Goal: Transaction & Acquisition: Purchase product/service

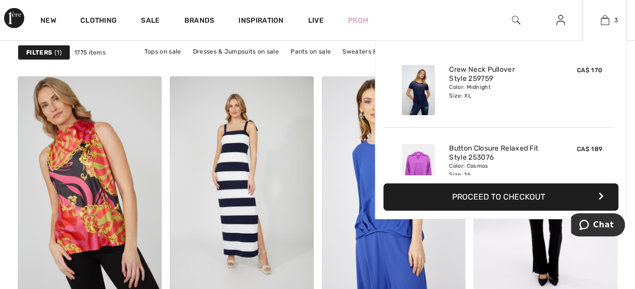
click at [418, 95] on img at bounding box center [417, 90] width 33 height 50
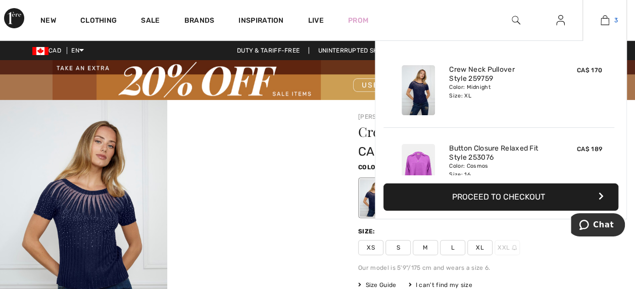
click at [608, 19] on img at bounding box center [604, 20] width 9 height 12
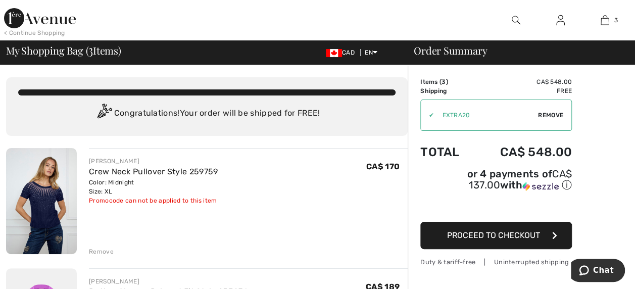
click at [549, 112] on span "Remove" at bounding box center [550, 115] width 25 height 9
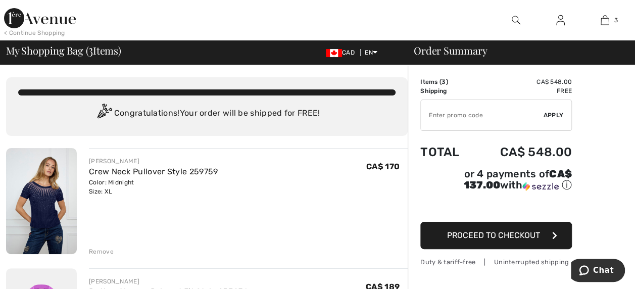
click at [101, 249] on div "Remove" at bounding box center [101, 251] width 25 height 9
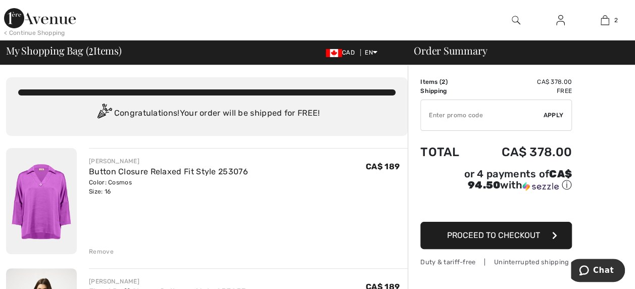
click at [100, 252] on div "Remove" at bounding box center [101, 251] width 25 height 9
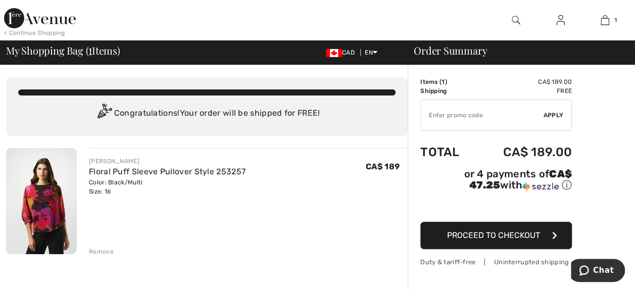
click at [100, 249] on div "Remove" at bounding box center [101, 251] width 25 height 9
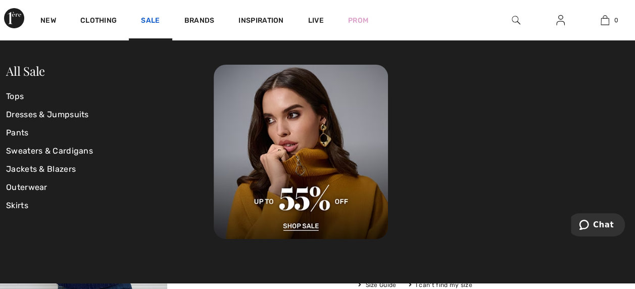
click at [149, 17] on link "Sale" at bounding box center [150, 21] width 19 height 11
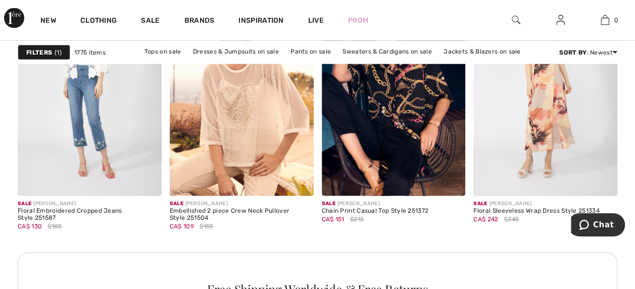
scroll to position [1019, 0]
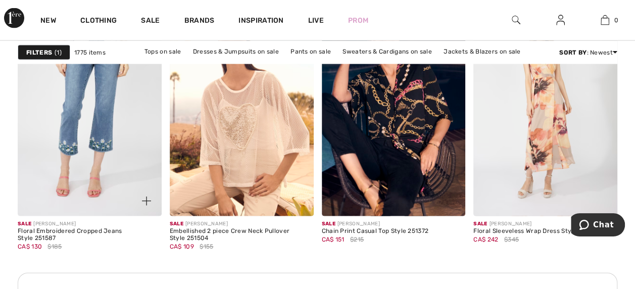
click at [102, 140] on img at bounding box center [90, 109] width 144 height 216
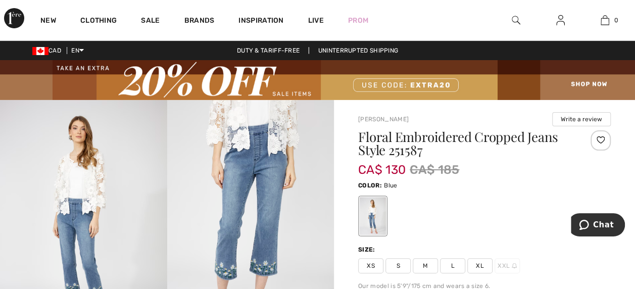
click at [278, 169] on img at bounding box center [250, 225] width 167 height 250
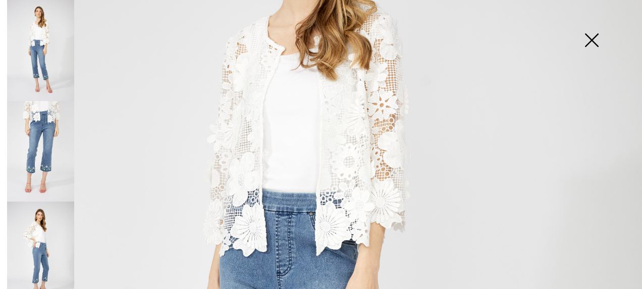
scroll to position [181, 0]
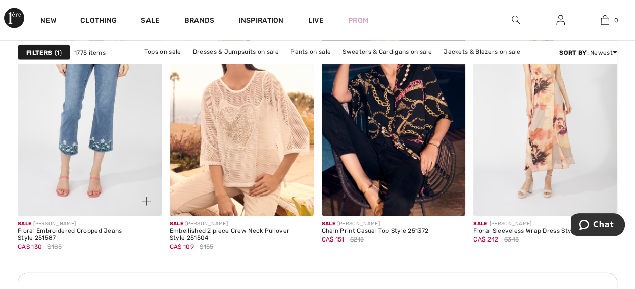
click at [106, 128] on img at bounding box center [90, 109] width 144 height 216
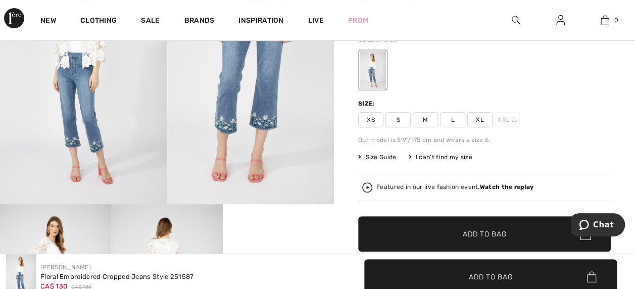
scroll to position [137, 0]
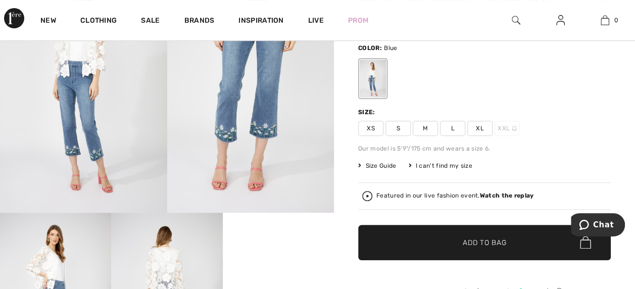
click at [291, 267] on video "Your browser does not support the video tag." at bounding box center [278, 241] width 111 height 56
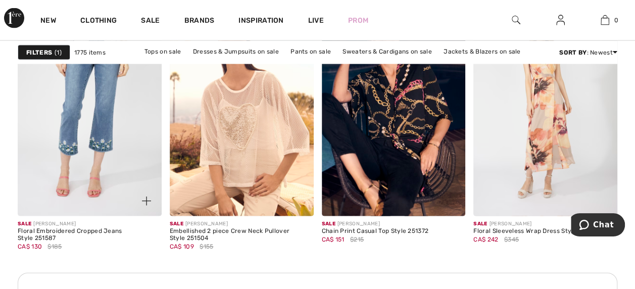
drag, startPoint x: 0, startPoint y: 0, endPoint x: 100, endPoint y: 80, distance: 128.3
click at [100, 80] on img at bounding box center [90, 109] width 144 height 216
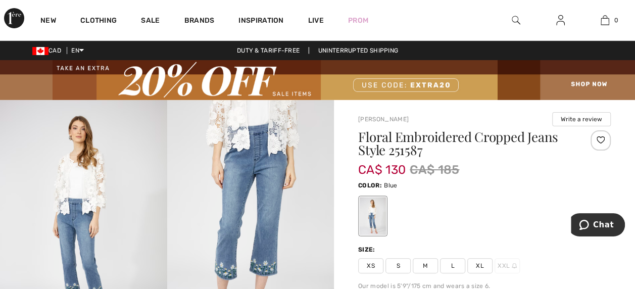
click at [481, 262] on span "XL" at bounding box center [479, 265] width 25 height 15
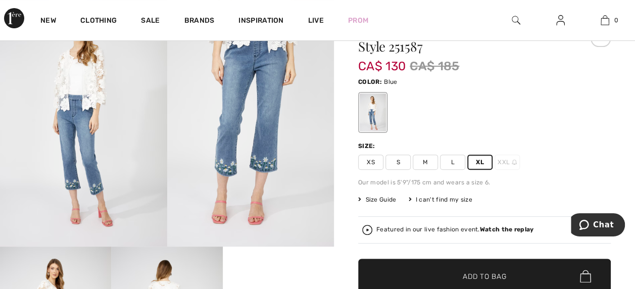
scroll to position [127, 0]
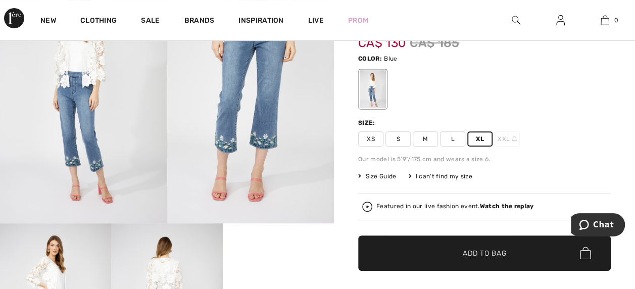
click at [480, 251] on span "Add to Bag" at bounding box center [484, 252] width 43 height 11
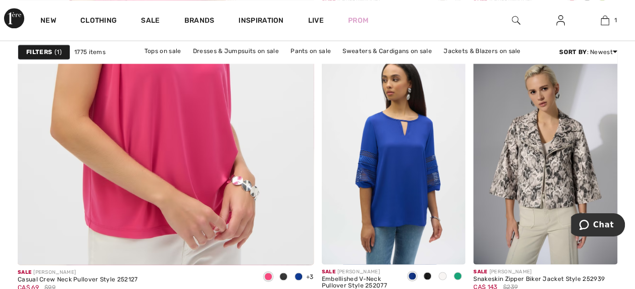
scroll to position [2580, 0]
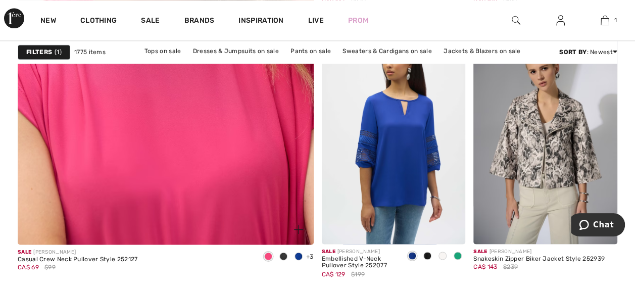
click at [215, 103] on img at bounding box center [165, 22] width 355 height 532
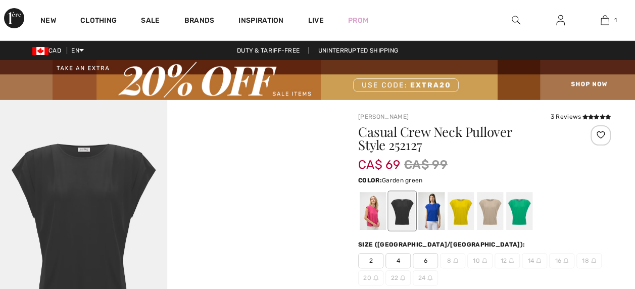
drag, startPoint x: 0, startPoint y: 0, endPoint x: 516, endPoint y: 212, distance: 558.0
click at [516, 212] on div at bounding box center [519, 211] width 26 height 38
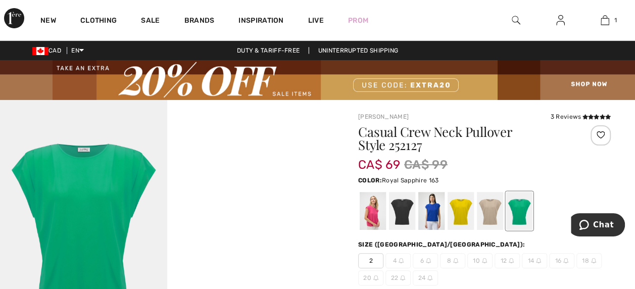
click at [437, 213] on div at bounding box center [431, 211] width 26 height 38
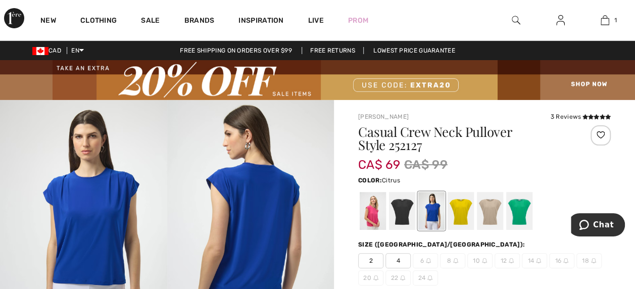
click at [464, 216] on div at bounding box center [460, 211] width 26 height 38
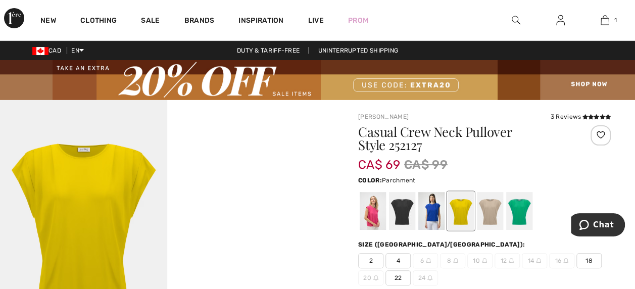
click at [493, 211] on div at bounding box center [490, 211] width 26 height 38
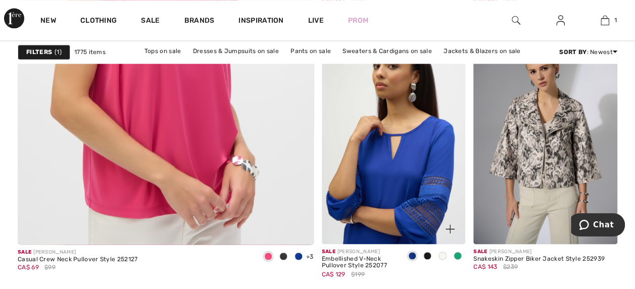
click at [432, 161] on img at bounding box center [394, 136] width 144 height 216
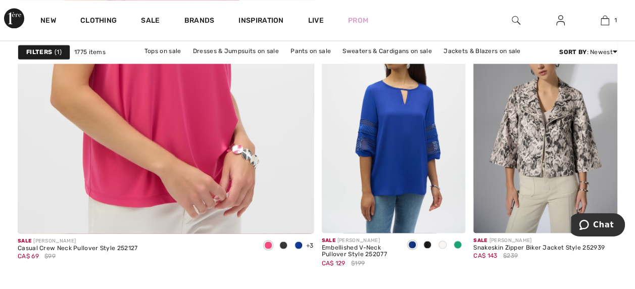
scroll to position [2601, 0]
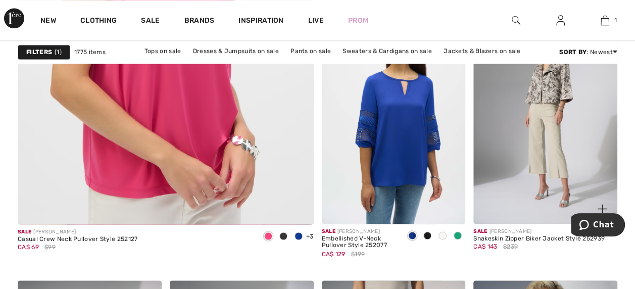
click at [546, 105] on img at bounding box center [545, 116] width 144 height 216
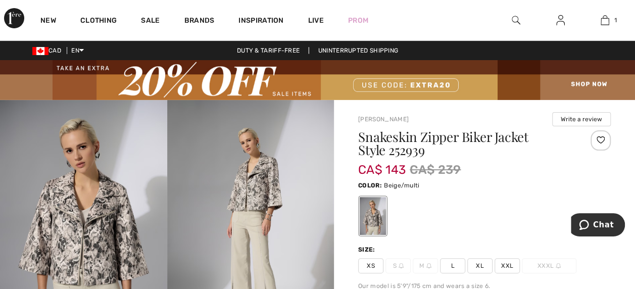
click at [105, 236] on img at bounding box center [83, 225] width 167 height 250
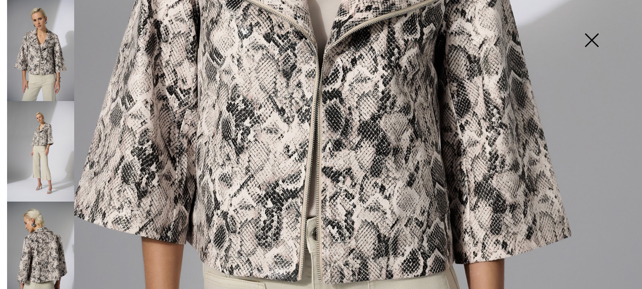
scroll to position [443, 0]
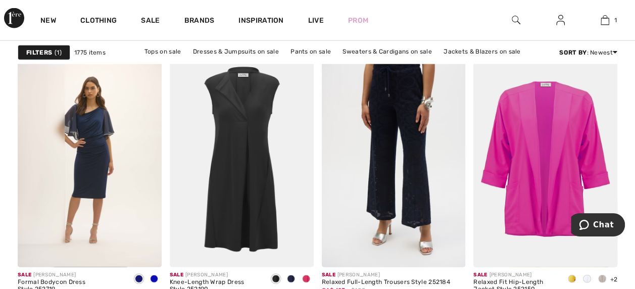
scroll to position [3106, 0]
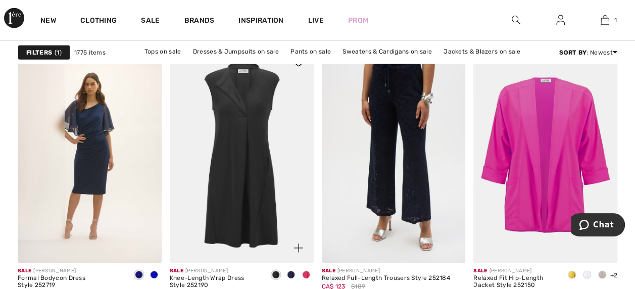
click at [304, 272] on span at bounding box center [306, 275] width 8 height 8
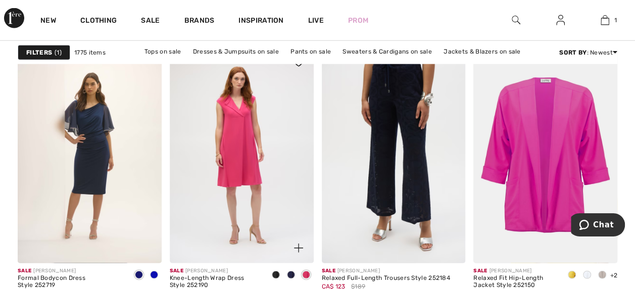
click at [245, 152] on img at bounding box center [242, 155] width 144 height 216
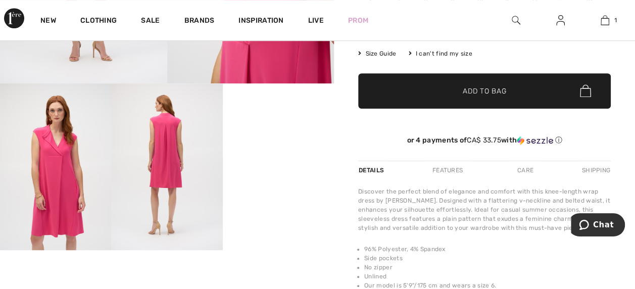
scroll to position [269, 0]
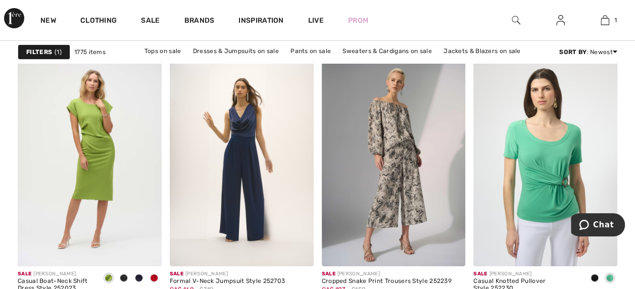
scroll to position [3771, 0]
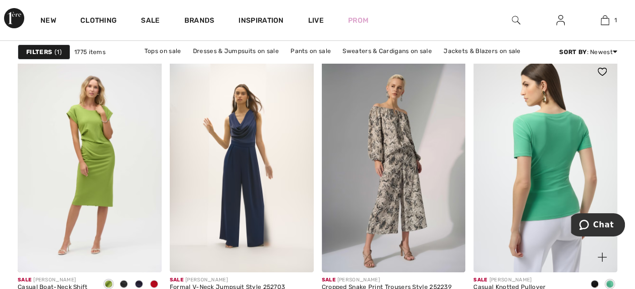
click at [553, 187] on img at bounding box center [545, 165] width 144 height 216
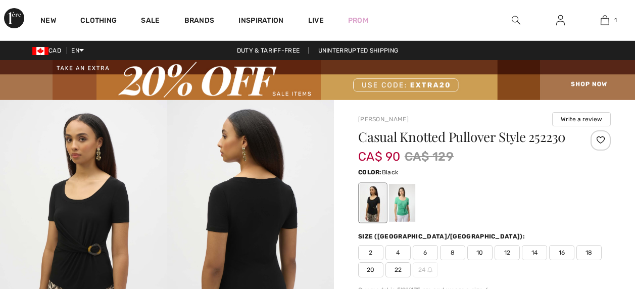
checkbox input "true"
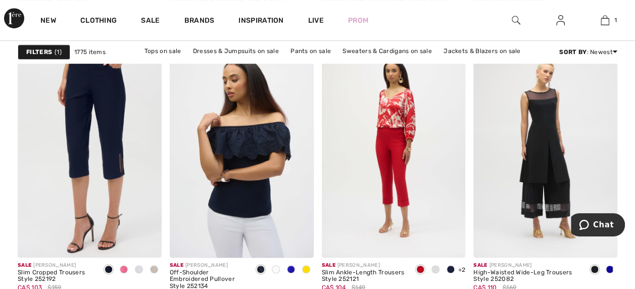
scroll to position [4067, 0]
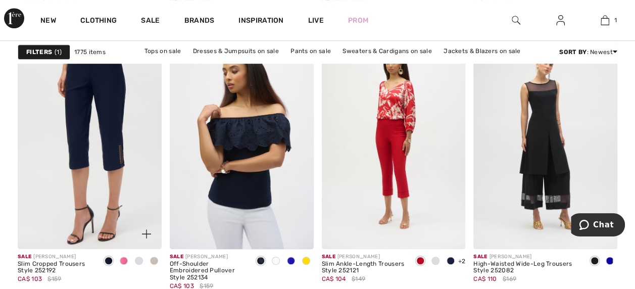
click at [110, 146] on img at bounding box center [90, 141] width 144 height 216
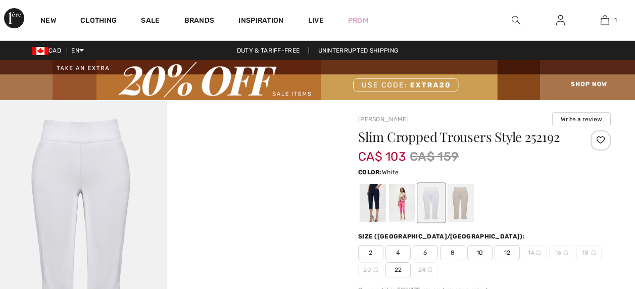
checkbox input "true"
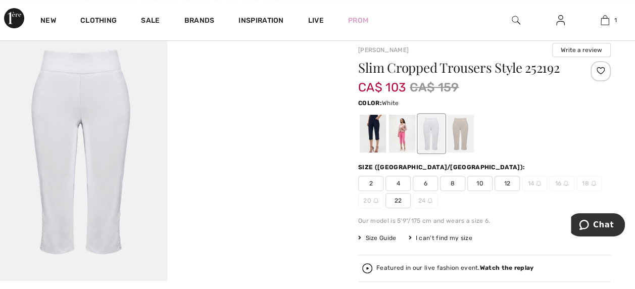
scroll to position [67, 0]
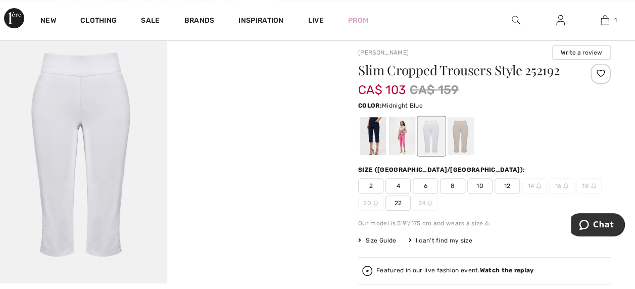
click at [369, 136] on div at bounding box center [373, 136] width 26 height 38
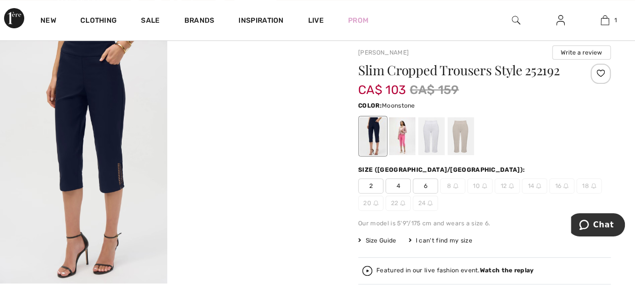
click at [463, 131] on div at bounding box center [460, 136] width 26 height 38
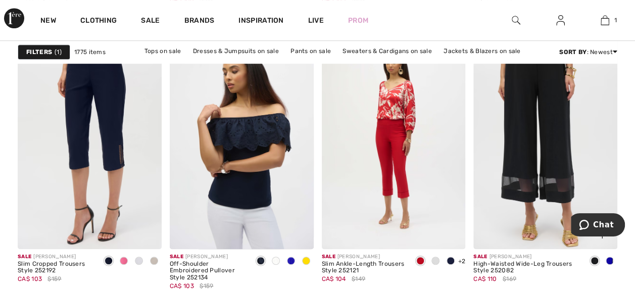
scroll to position [4067, 0]
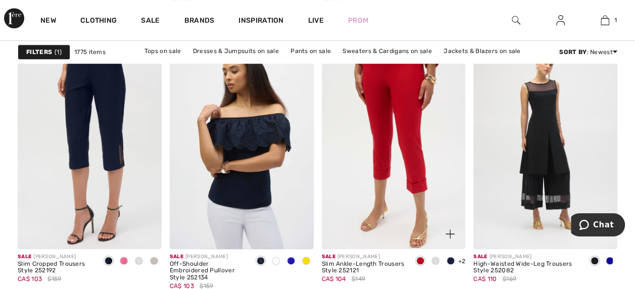
click at [407, 134] on img at bounding box center [394, 141] width 144 height 216
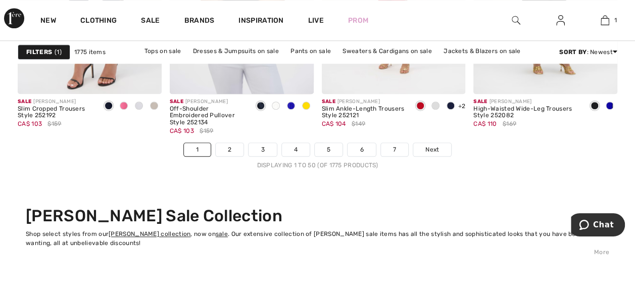
scroll to position [4228, 0]
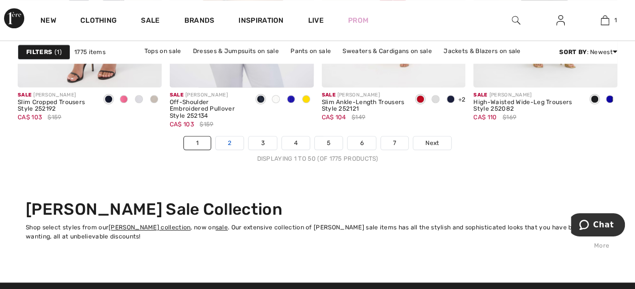
click at [233, 136] on link "2" at bounding box center [230, 142] width 28 height 13
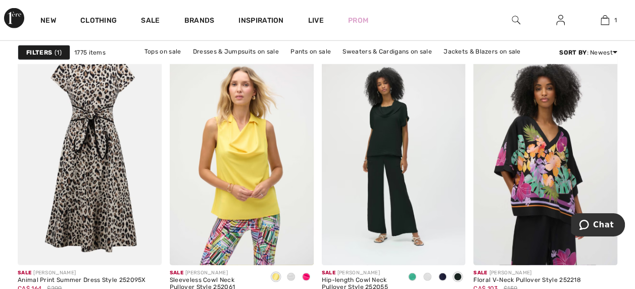
scroll to position [1364, 0]
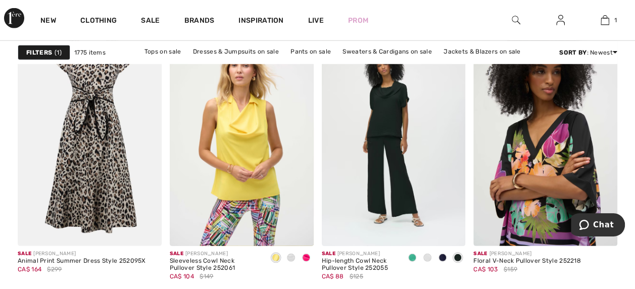
click at [572, 140] on img at bounding box center [545, 138] width 144 height 216
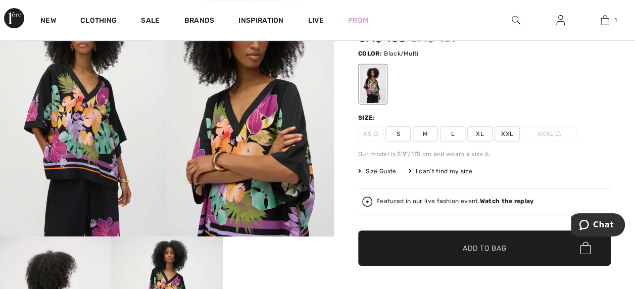
scroll to position [110, 0]
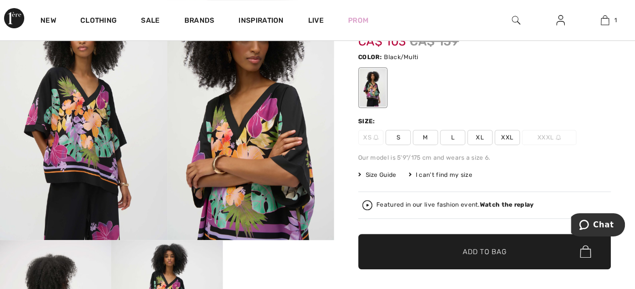
click at [479, 130] on span "XL" at bounding box center [479, 137] width 25 height 15
click at [482, 252] on span "Add to Bag" at bounding box center [484, 251] width 43 height 11
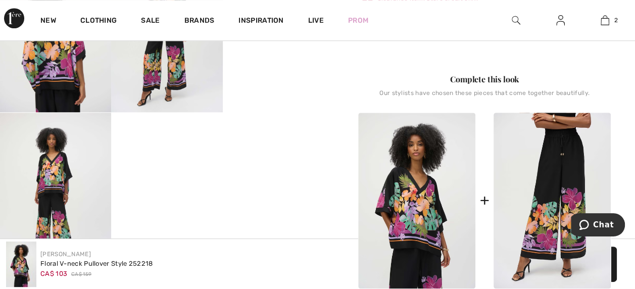
scroll to position [421, 0]
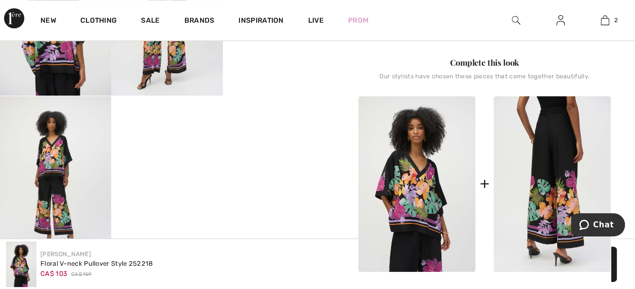
click at [562, 154] on img at bounding box center [551, 184] width 117 height 176
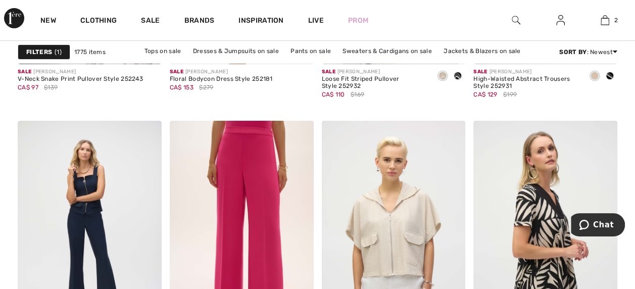
scroll to position [3787, 0]
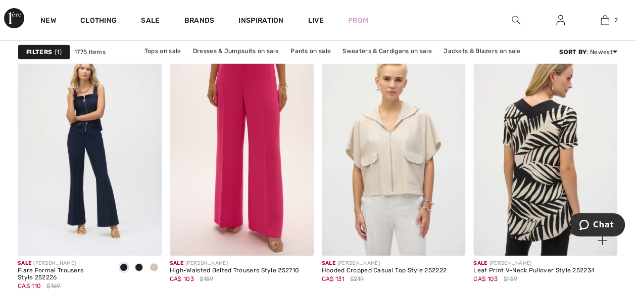
click at [534, 135] on img at bounding box center [545, 148] width 144 height 216
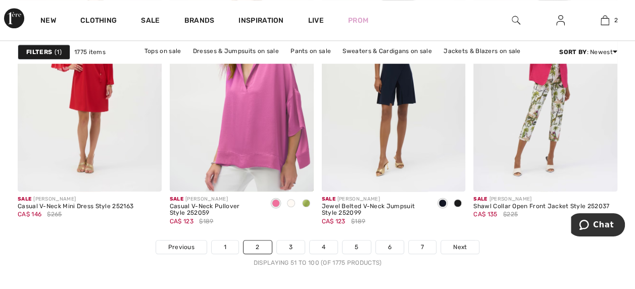
scroll to position [4171, 0]
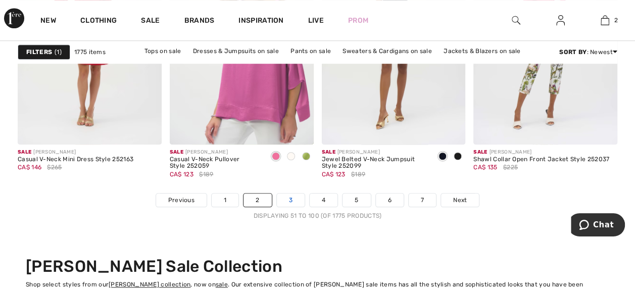
click at [290, 193] on link "3" at bounding box center [291, 199] width 28 height 13
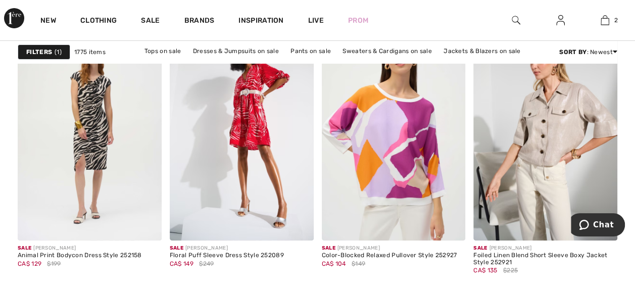
scroll to position [1888, 0]
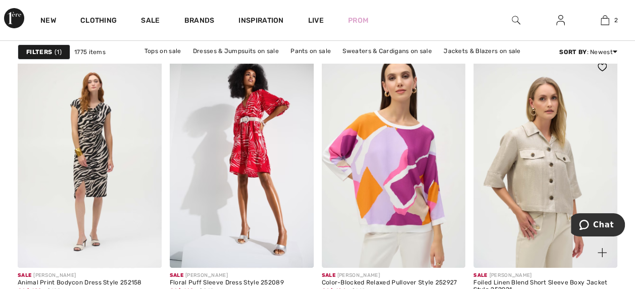
click at [556, 155] on img at bounding box center [545, 160] width 144 height 216
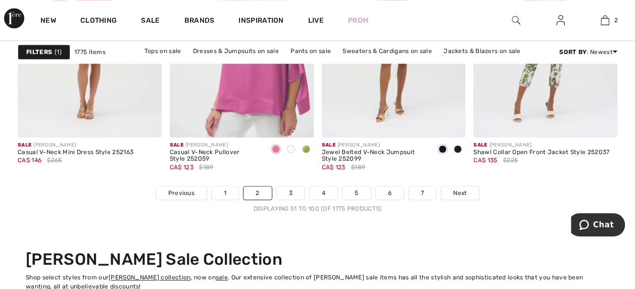
scroll to position [4198, 0]
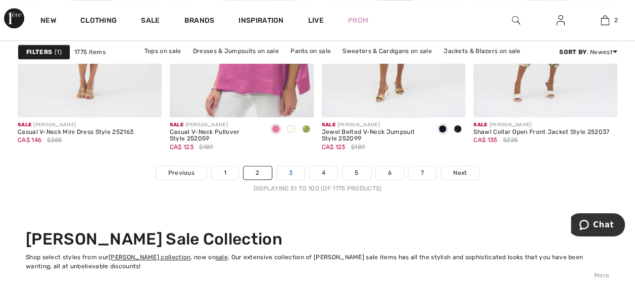
click at [290, 166] on link "3" at bounding box center [291, 172] width 28 height 13
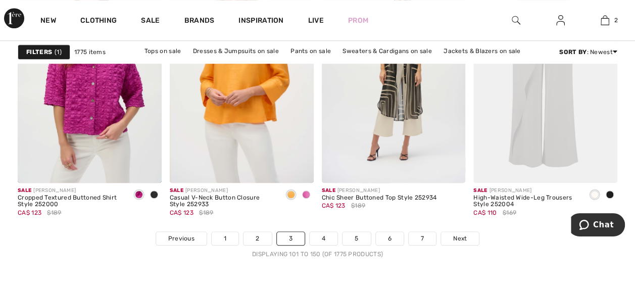
scroll to position [4214, 0]
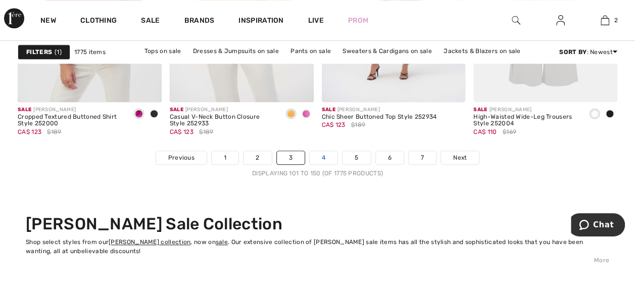
click at [320, 151] on link "4" at bounding box center [324, 157] width 28 height 13
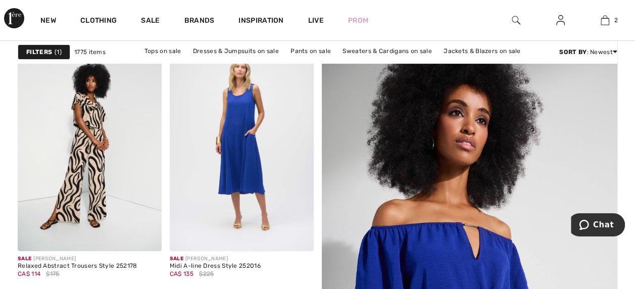
scroll to position [174, 0]
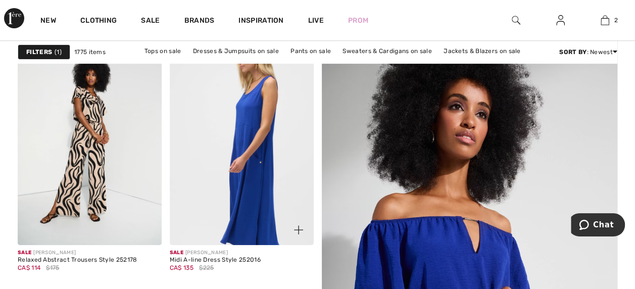
click at [262, 151] on img at bounding box center [242, 137] width 144 height 216
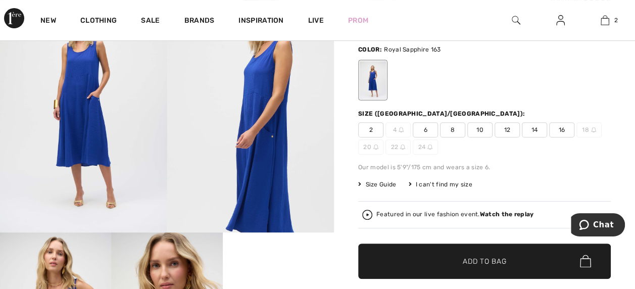
scroll to position [115, 0]
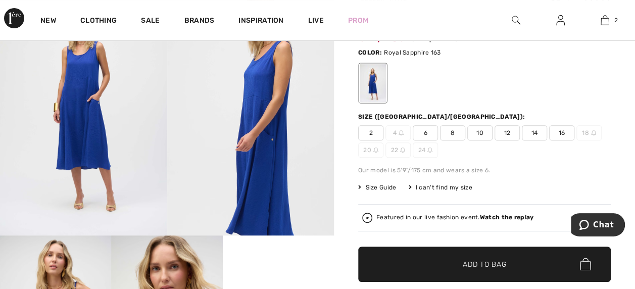
click at [563, 130] on span "16" at bounding box center [561, 132] width 25 height 15
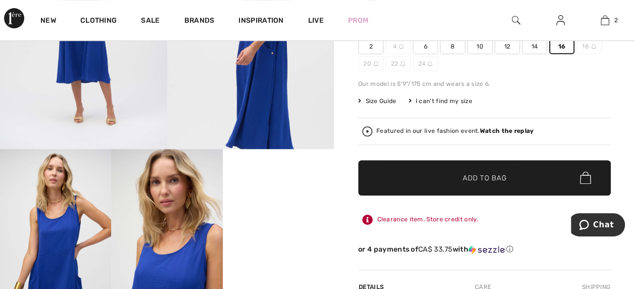
scroll to position [204, 0]
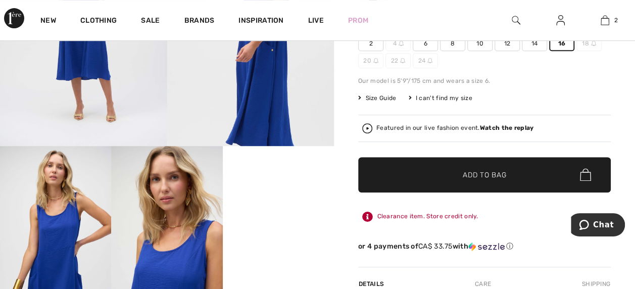
click at [484, 171] on span "Add to Bag" at bounding box center [484, 174] width 43 height 11
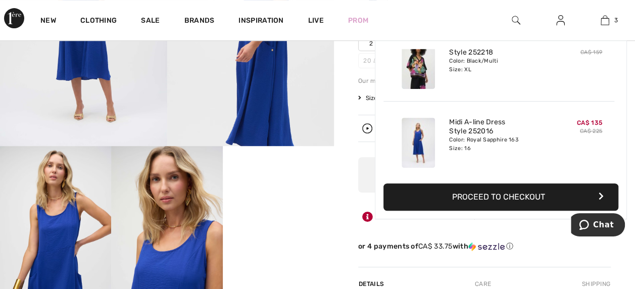
scroll to position [110, 0]
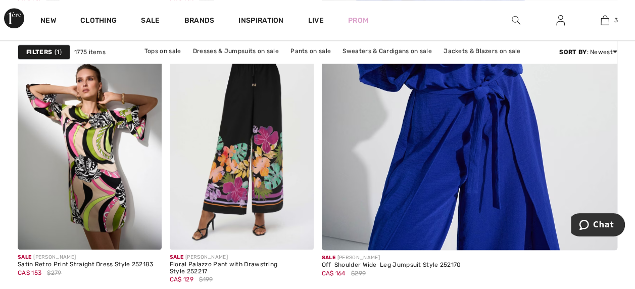
scroll to position [447, 0]
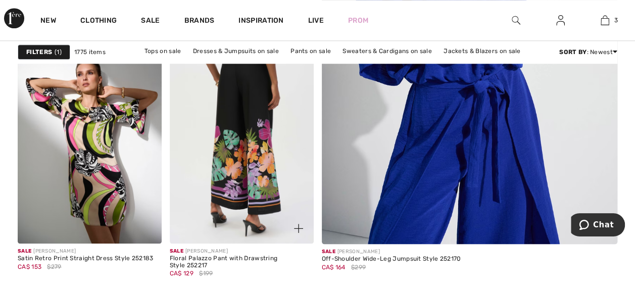
click at [260, 171] on img at bounding box center [242, 136] width 144 height 216
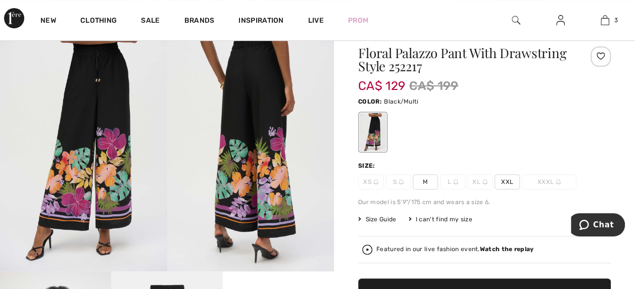
scroll to position [89, 0]
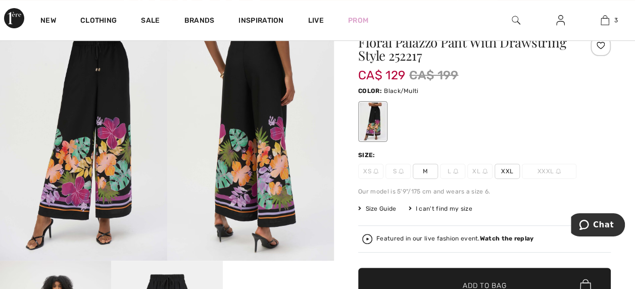
click at [384, 205] on span "Size Guide" at bounding box center [377, 208] width 38 height 9
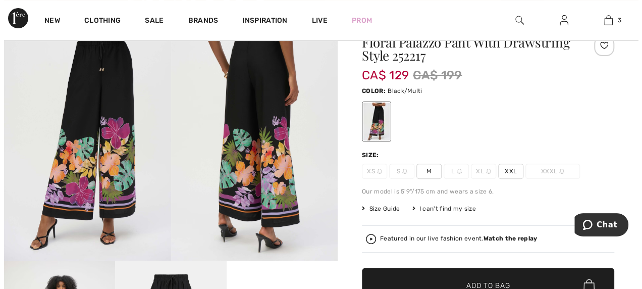
scroll to position [90, 0]
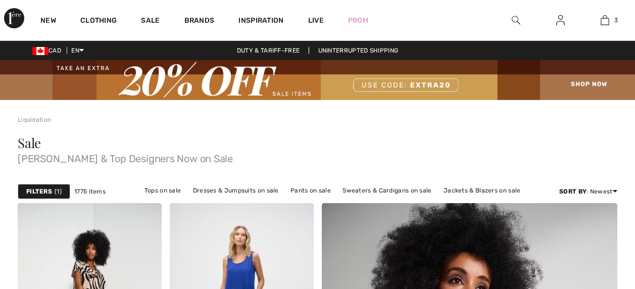
checkbox input "true"
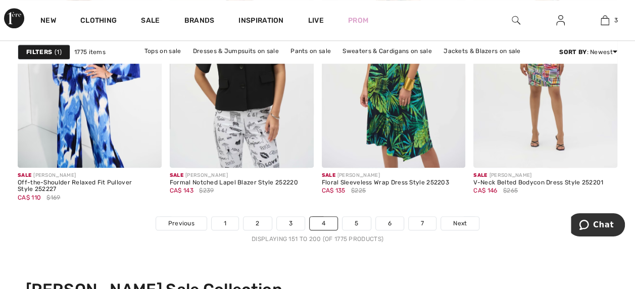
scroll to position [4161, 0]
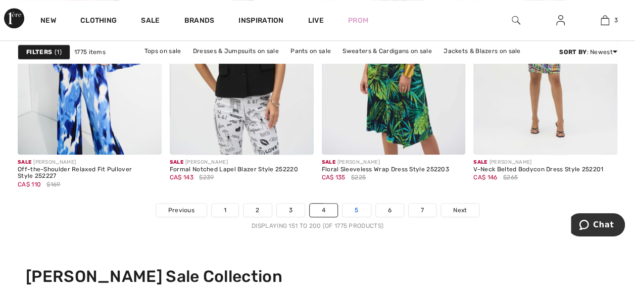
click at [356, 205] on link "5" at bounding box center [356, 210] width 28 height 13
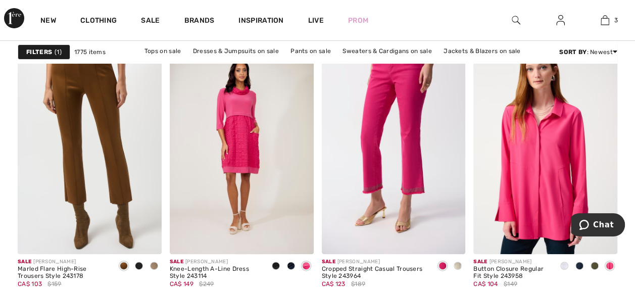
scroll to position [1920, 0]
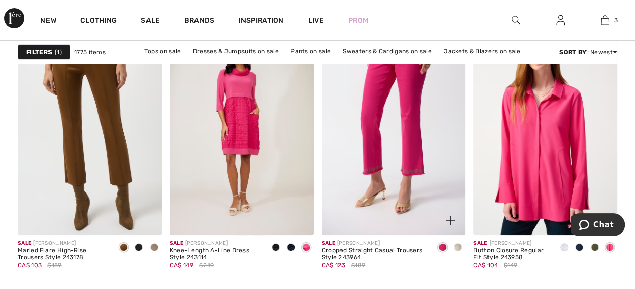
click at [459, 245] on span at bounding box center [457, 247] width 8 height 8
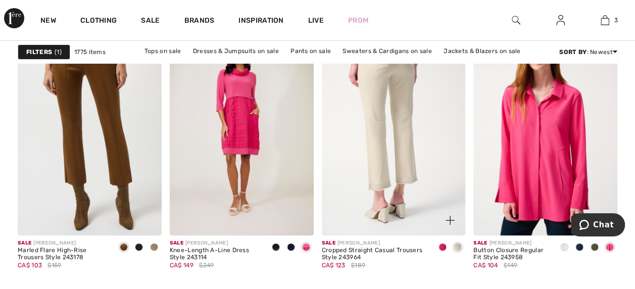
click at [421, 141] on img at bounding box center [394, 128] width 144 height 216
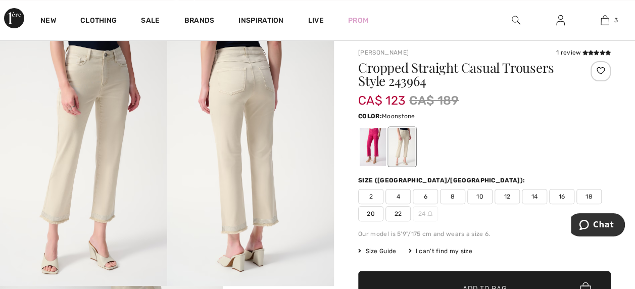
scroll to position [61, 0]
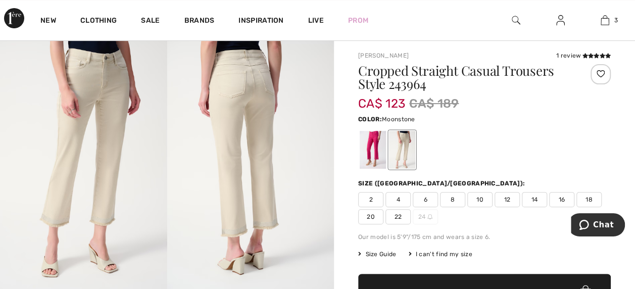
click at [268, 227] on img at bounding box center [250, 164] width 167 height 250
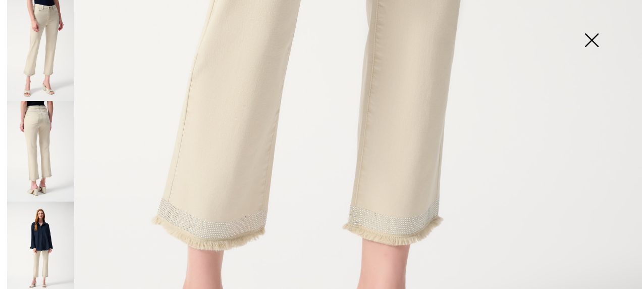
scroll to position [470, 0]
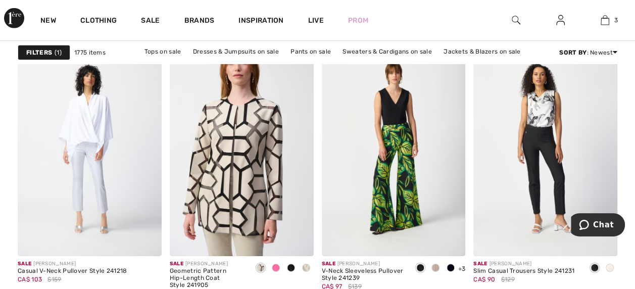
scroll to position [3528, 0]
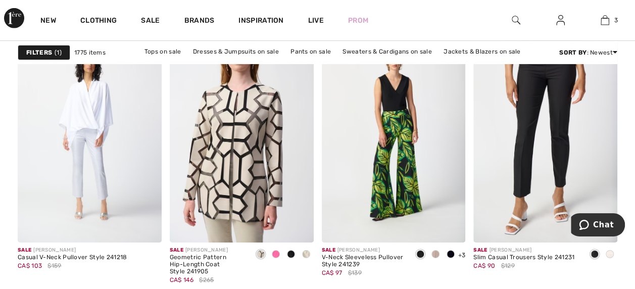
click at [558, 136] on img at bounding box center [545, 135] width 144 height 216
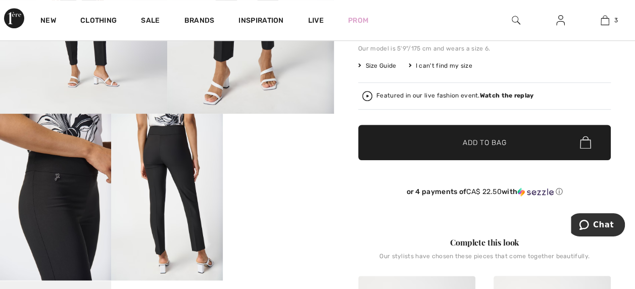
scroll to position [229, 0]
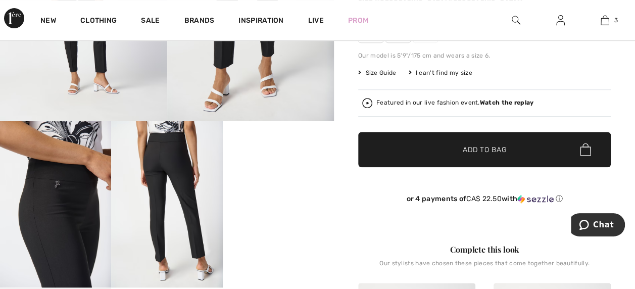
click at [73, 184] on img at bounding box center [55, 204] width 111 height 167
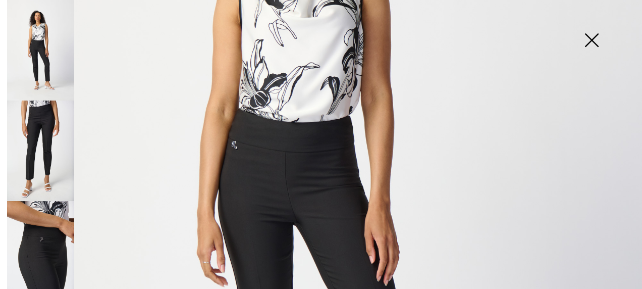
scroll to position [210, 0]
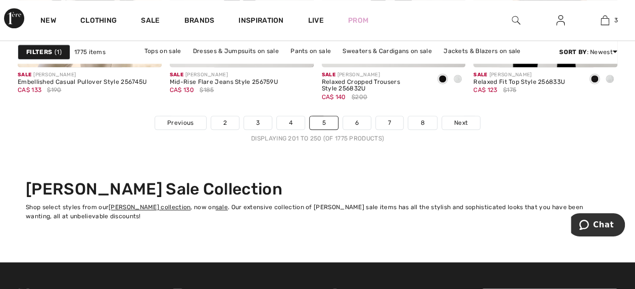
scroll to position [4269, 0]
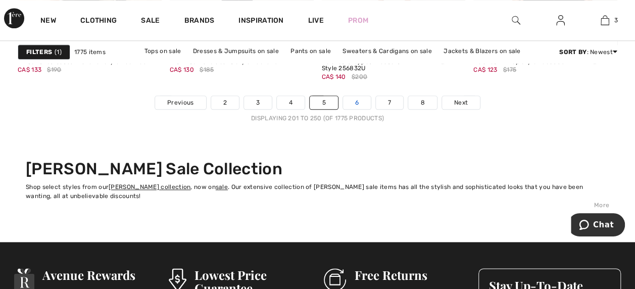
click at [355, 96] on link "6" at bounding box center [357, 102] width 28 height 13
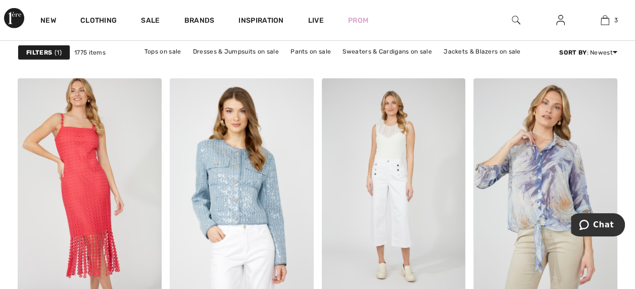
scroll to position [1629, 0]
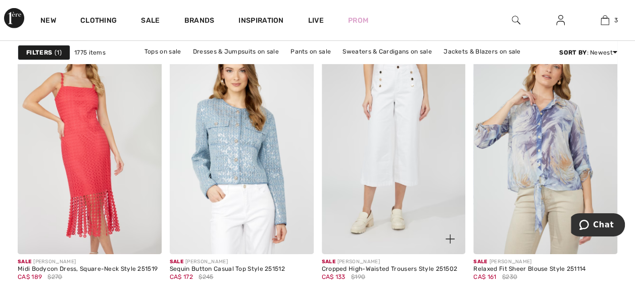
click at [408, 147] on img at bounding box center [394, 146] width 144 height 216
